Goal: Information Seeking & Learning: Learn about a topic

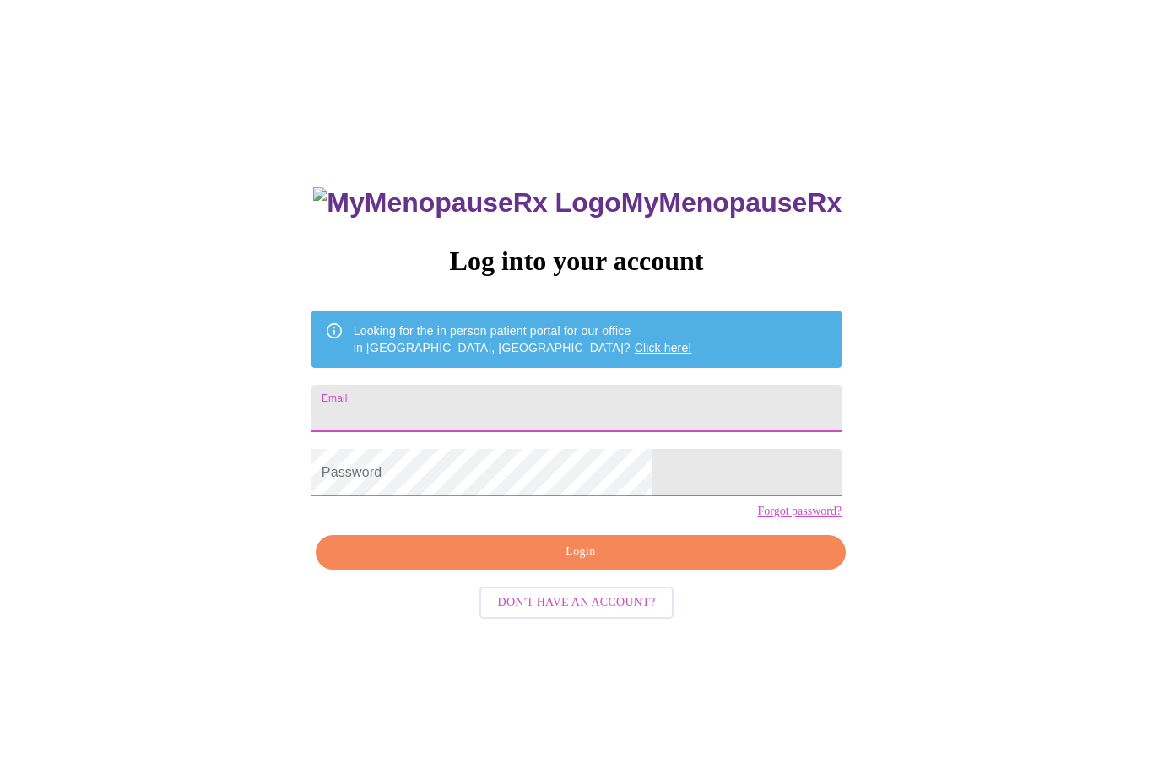
scroll to position [67, 0]
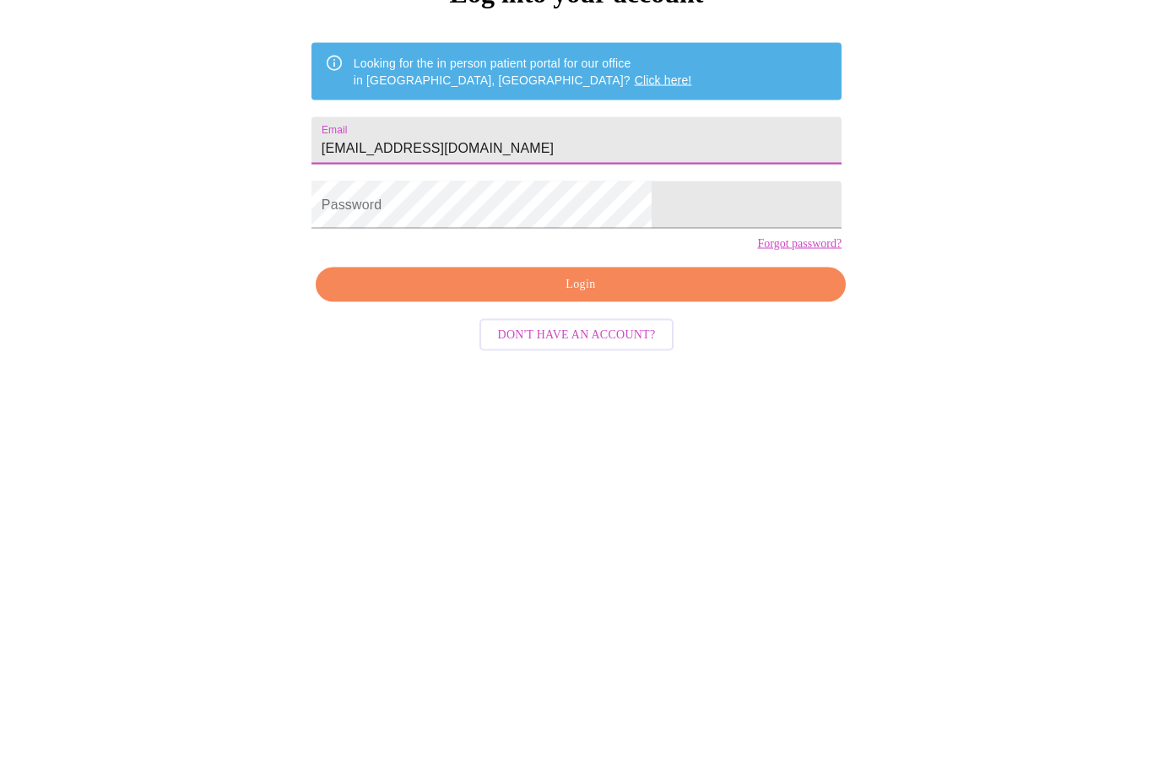
type input "[EMAIL_ADDRESS][DOMAIN_NAME]"
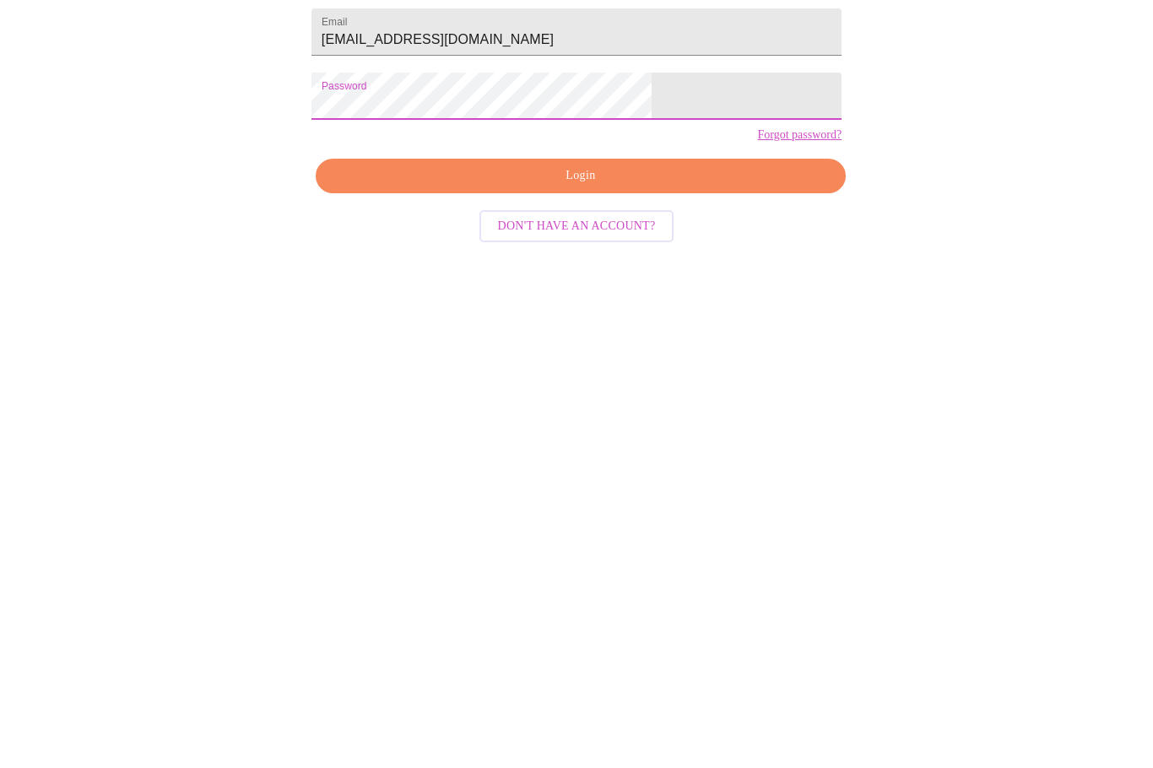
click at [674, 475] on span "Login" at bounding box center [580, 485] width 491 height 21
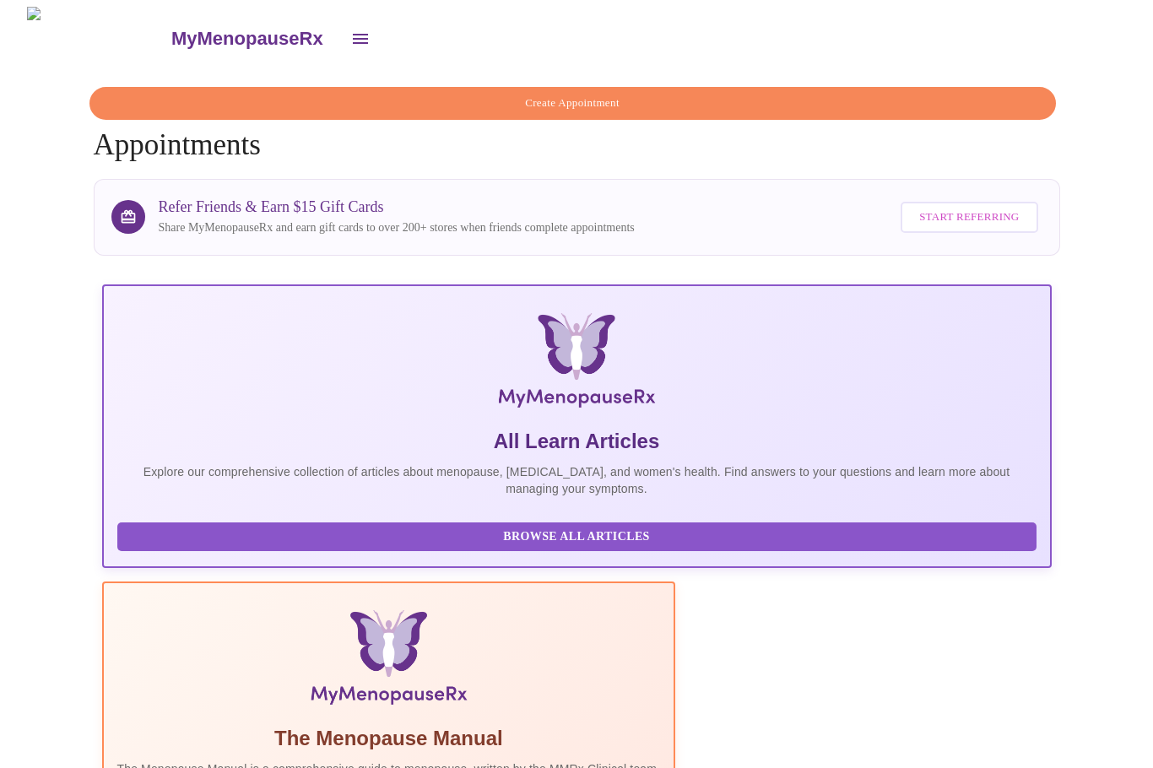
click at [350, 35] on icon "open drawer" at bounding box center [360, 39] width 20 height 20
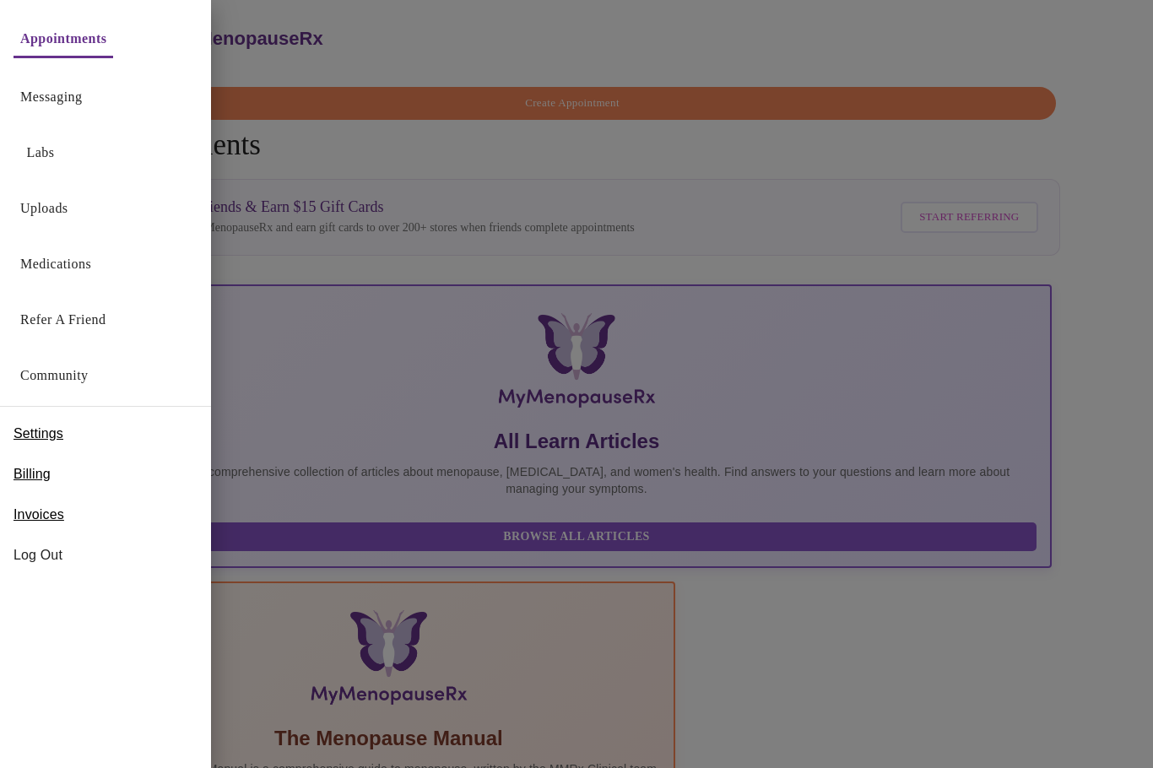
click at [46, 148] on link "Labs" at bounding box center [41, 153] width 28 height 24
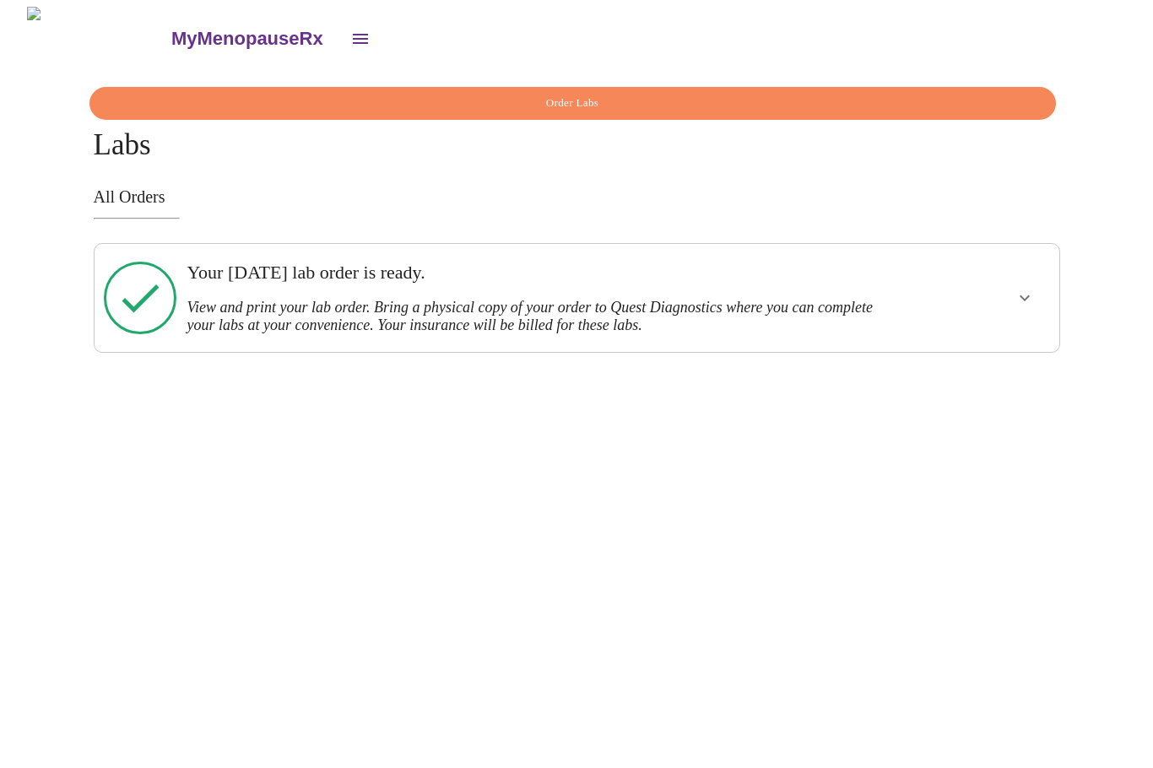
click at [1026, 290] on icon "show more" at bounding box center [1025, 298] width 20 height 20
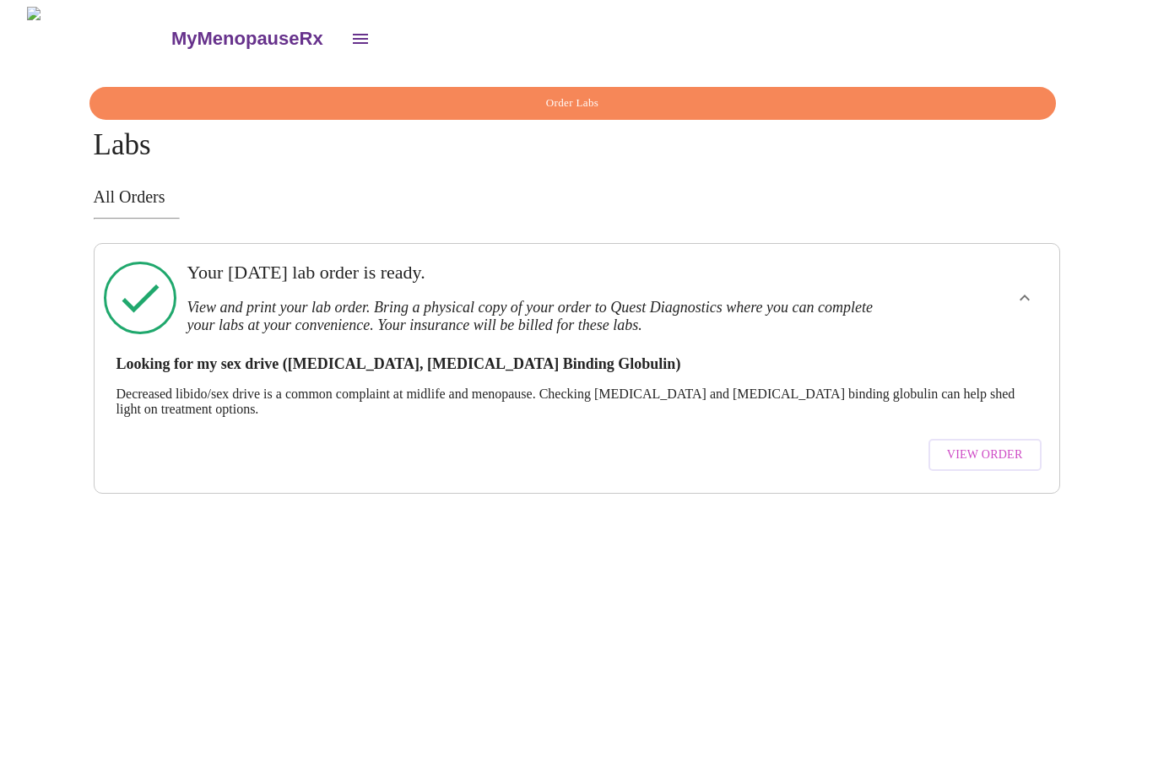
click at [983, 451] on span "View Order" at bounding box center [985, 455] width 76 height 21
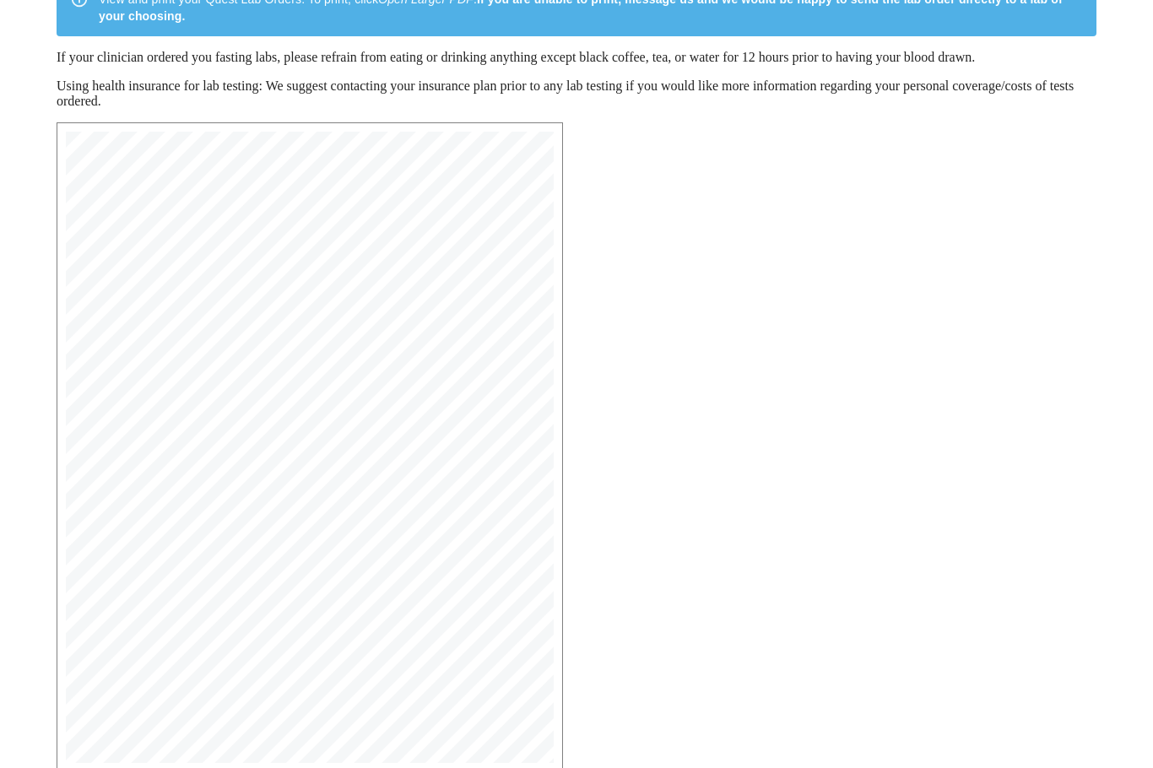
scroll to position [211, 0]
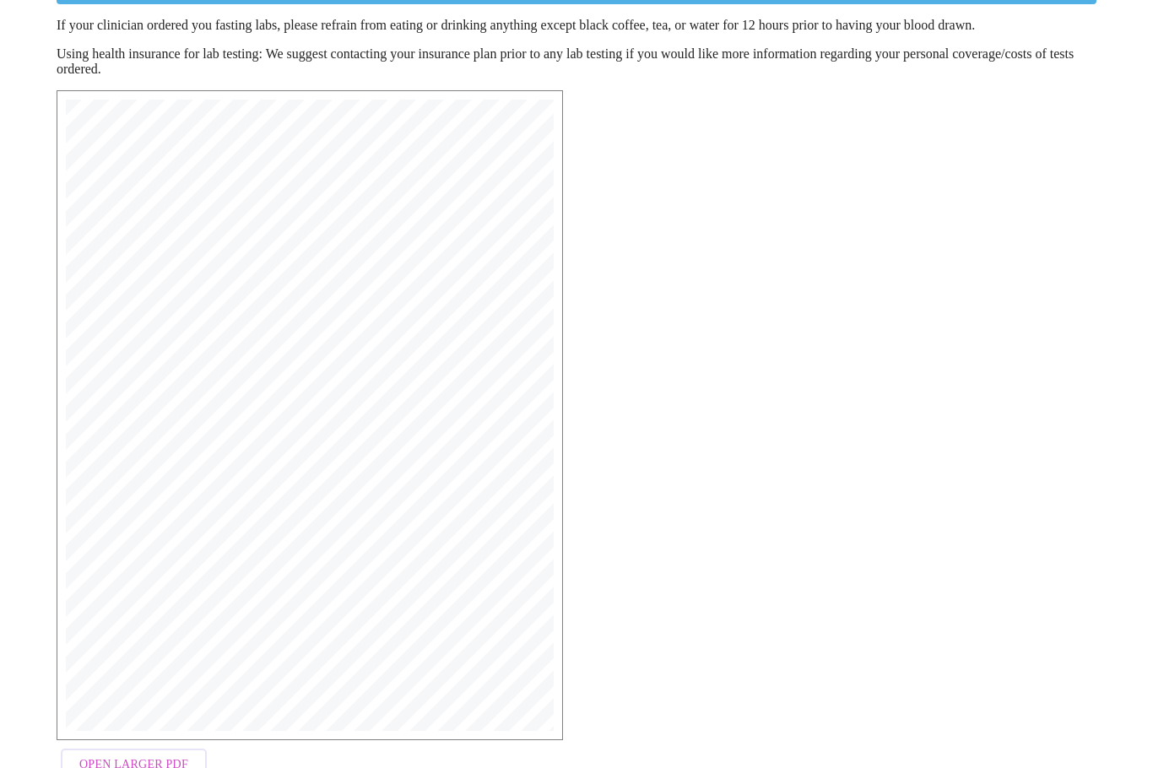
click at [146, 767] on span "Open Larger PDF" at bounding box center [133, 765] width 109 height 21
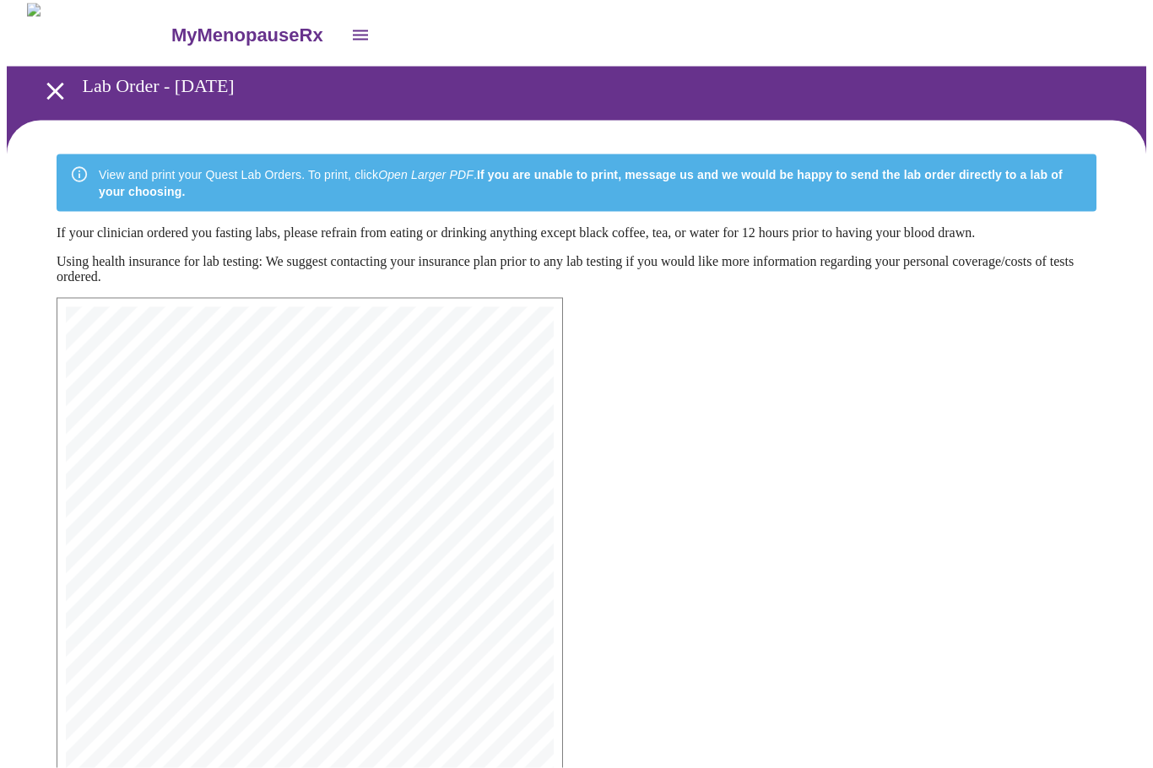
scroll to position [0, 0]
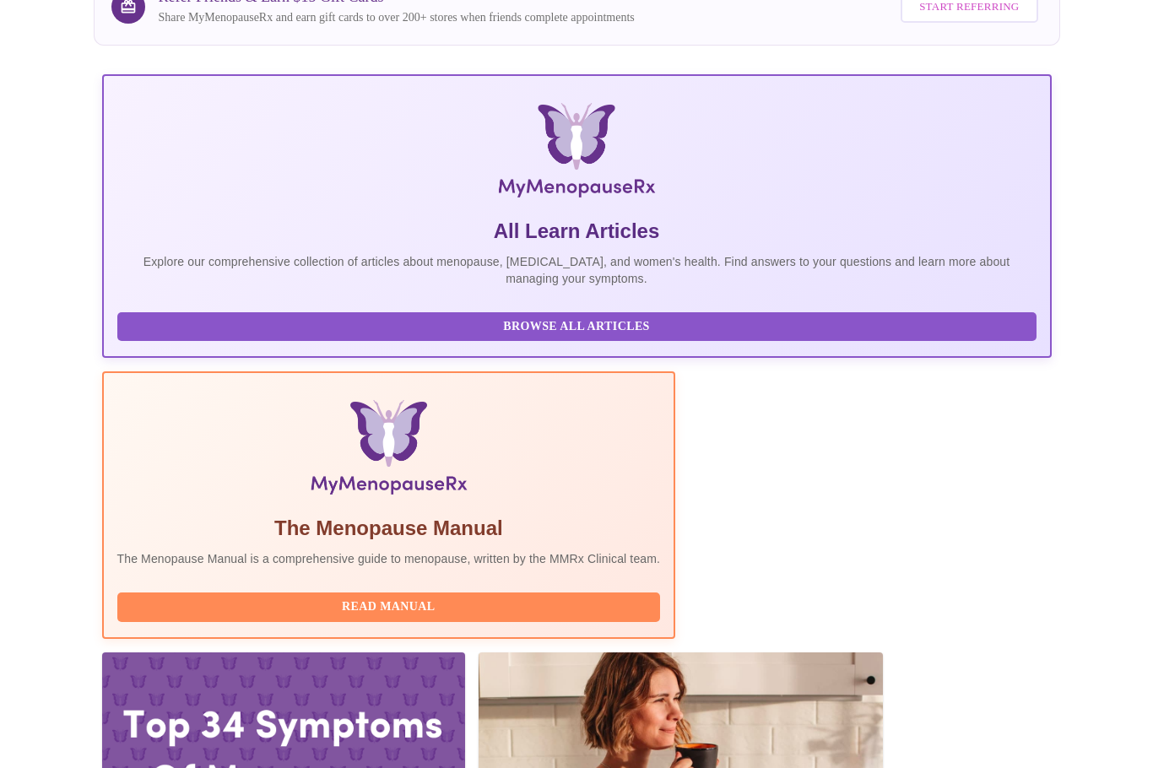
scroll to position [169, 0]
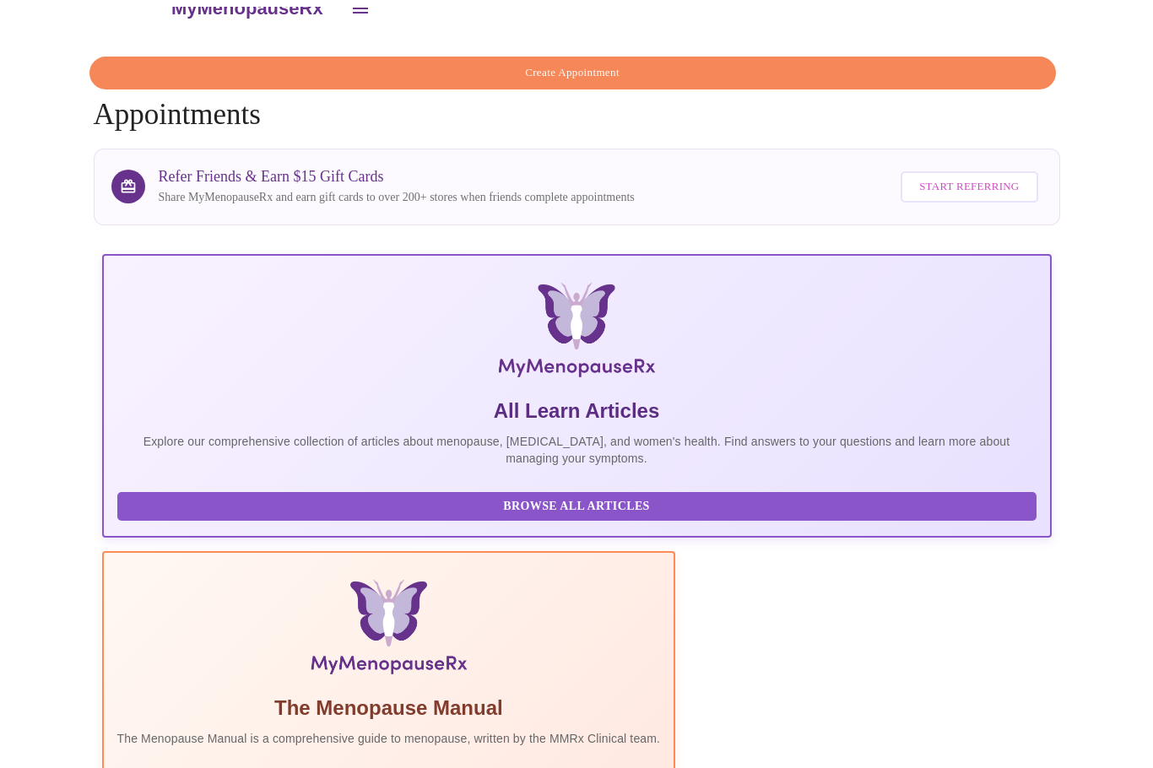
scroll to position [0, 0]
